Goal: Task Accomplishment & Management: Use online tool/utility

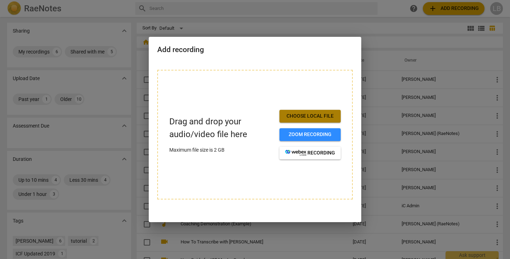
click at [309, 116] on span "Choose local file" at bounding box center [310, 116] width 50 height 7
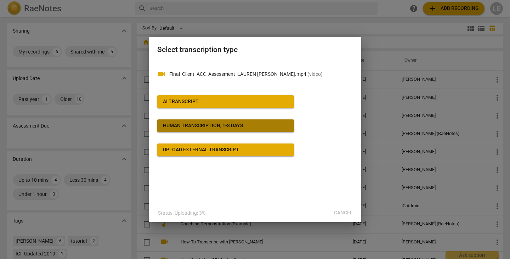
click at [226, 122] on div "Human transcription, 1-3 days" at bounding box center [203, 125] width 80 height 7
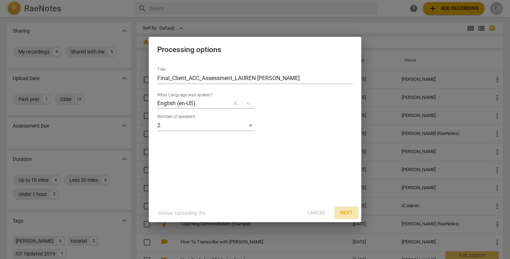
click at [346, 212] on span "Next" at bounding box center [346, 212] width 13 height 7
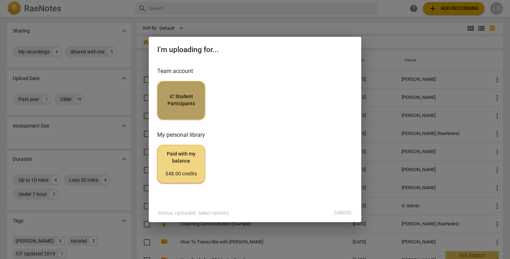
click at [187, 108] on button "iC Student Participants" at bounding box center [181, 100] width 48 height 38
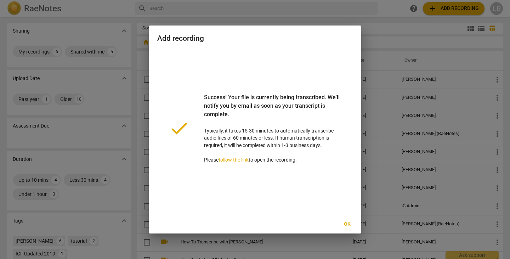
click at [231, 159] on link "follow the link" at bounding box center [233, 160] width 30 height 6
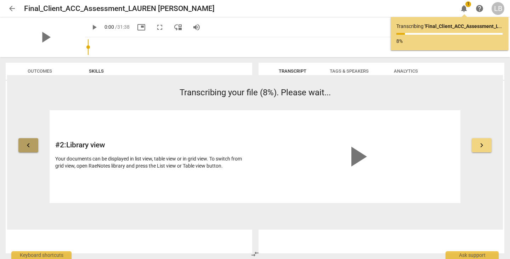
click at [33, 139] on button "keyboard_arrow_left" at bounding box center [28, 145] width 20 height 14
